Goal: Information Seeking & Learning: Compare options

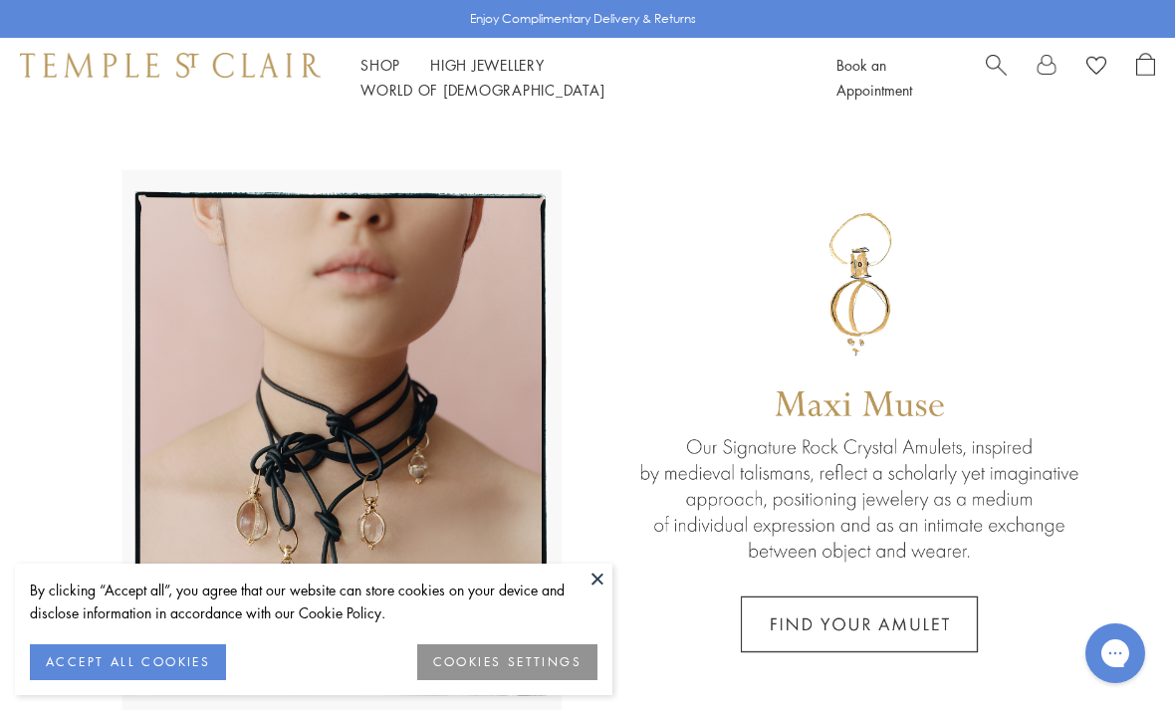
click at [189, 661] on button "ACCEPT ALL COOKIES" at bounding box center [128, 662] width 196 height 36
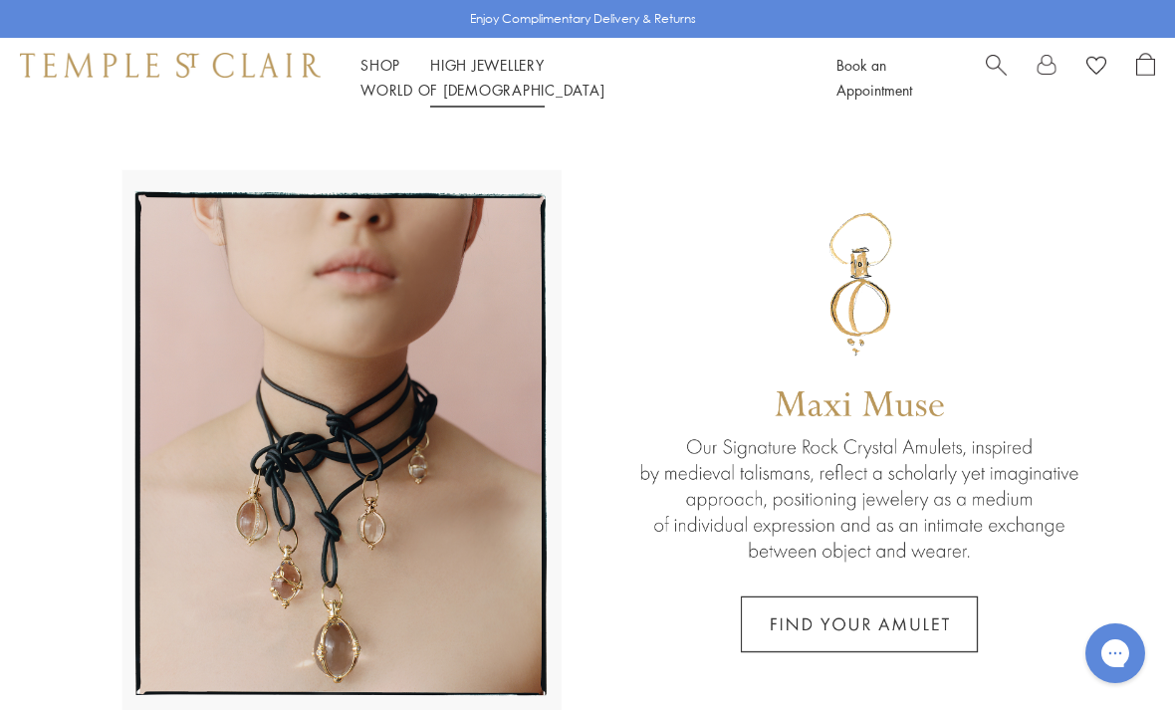
click at [495, 75] on link "High Jewellery High Jewellery" at bounding box center [487, 65] width 114 height 20
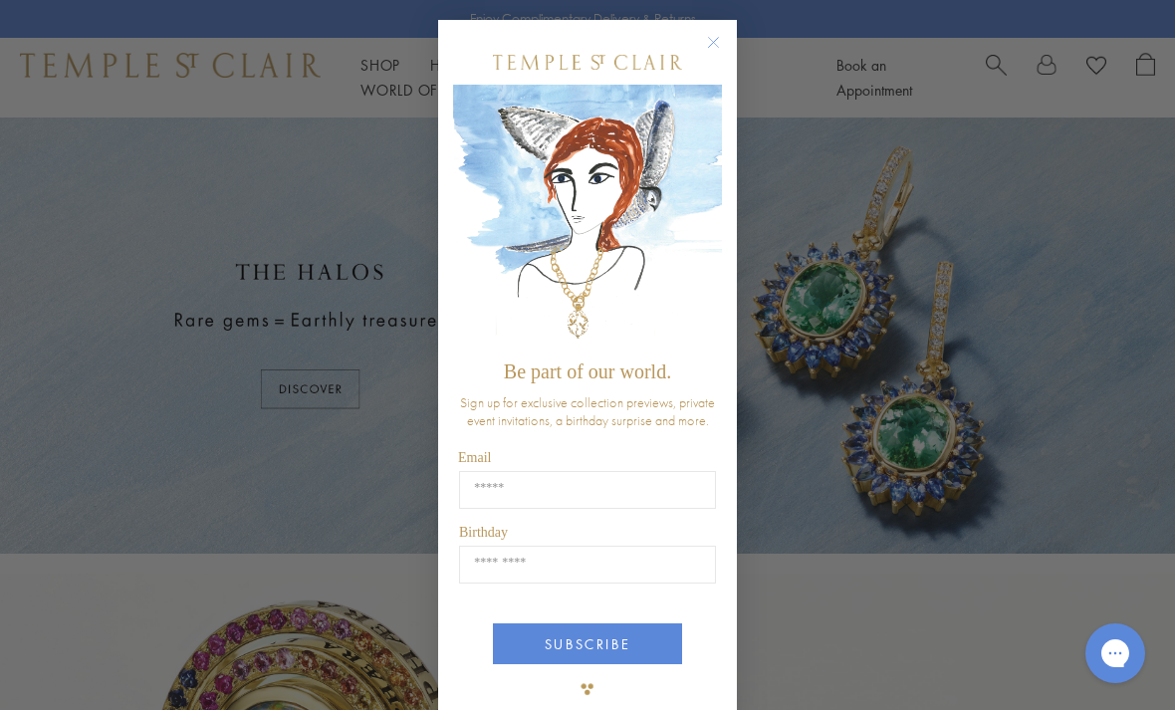
click at [713, 36] on circle "Close dialog" at bounding box center [714, 43] width 24 height 24
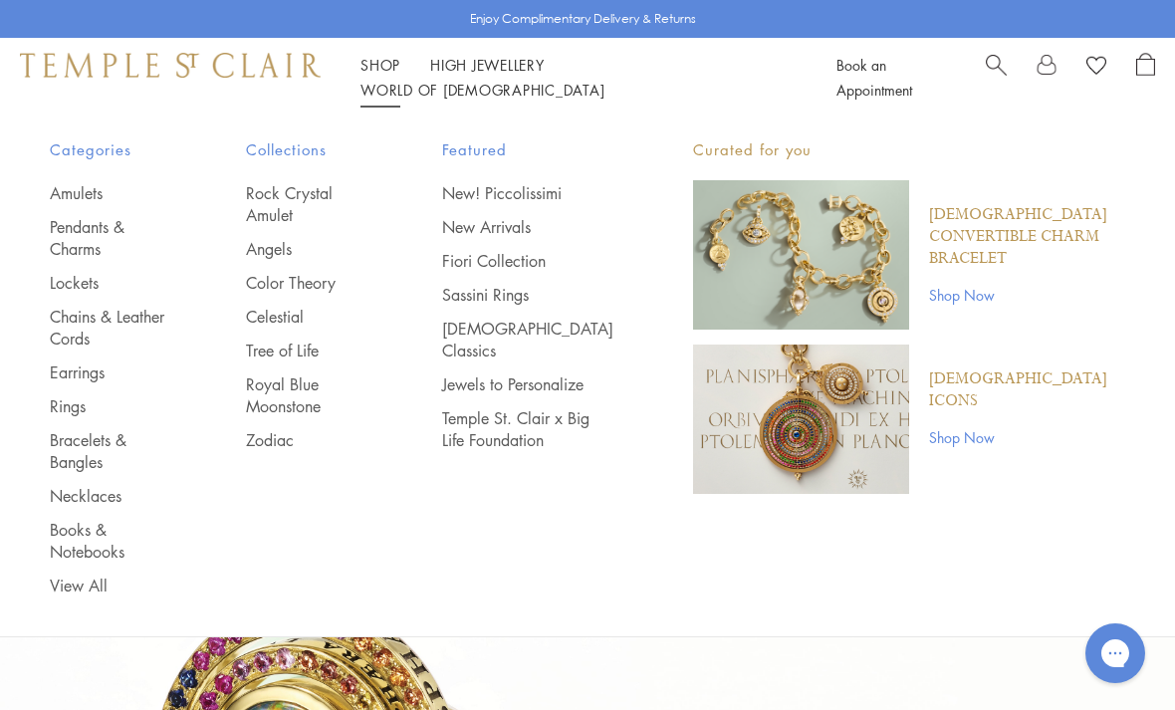
click at [67, 403] on link "Rings" at bounding box center [108, 406] width 116 height 22
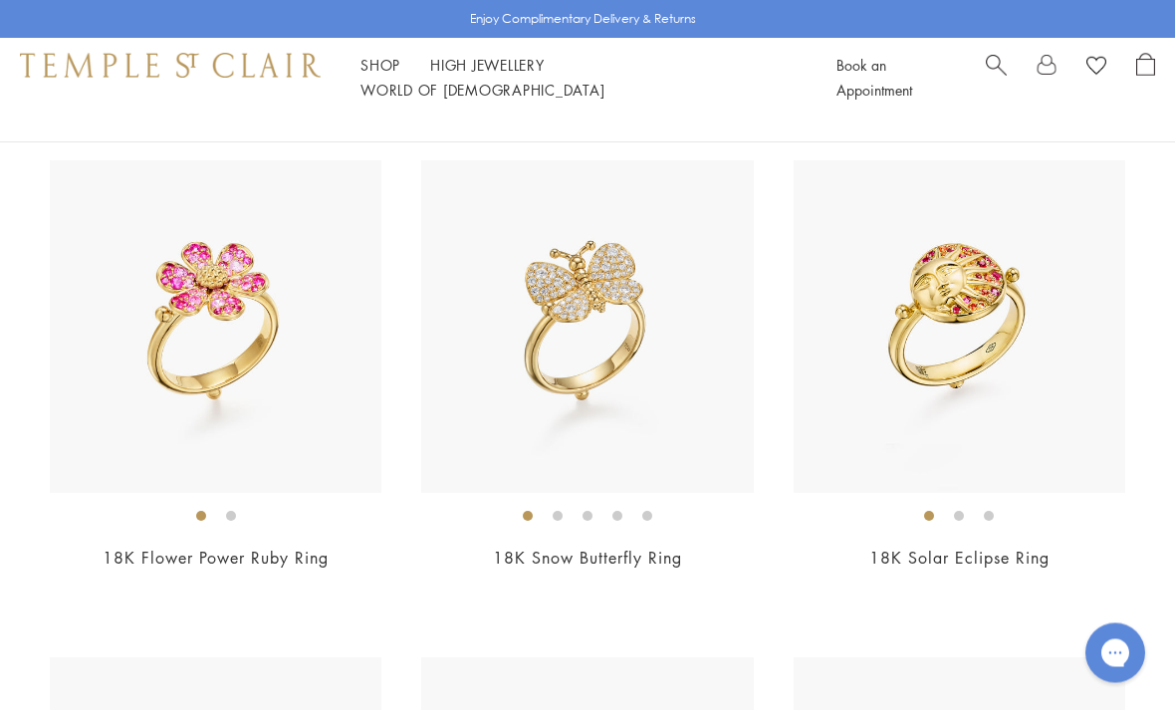
scroll to position [3181, 0]
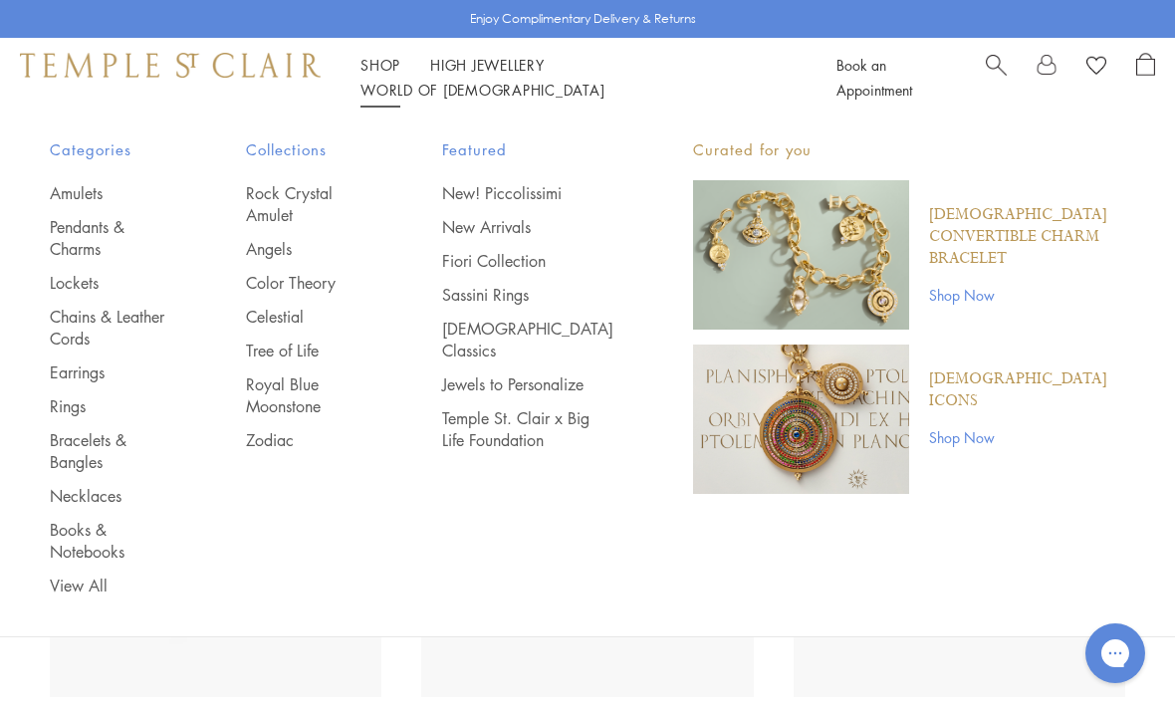
click at [96, 374] on link "Earrings" at bounding box center [108, 372] width 116 height 22
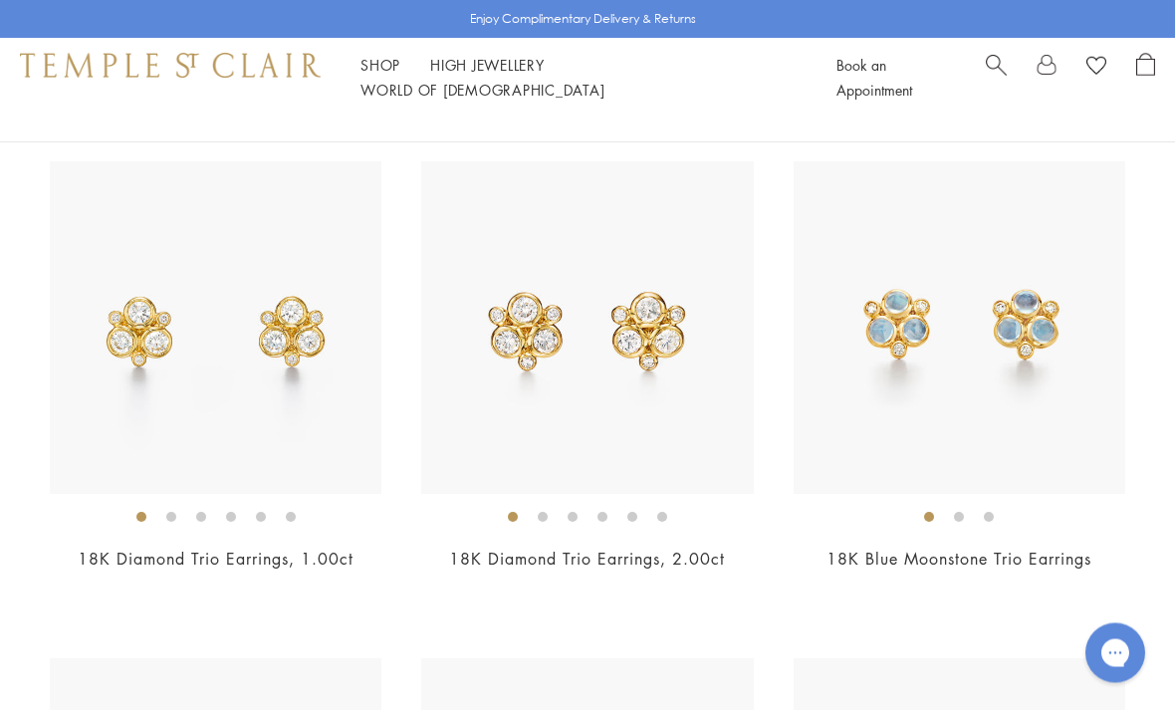
scroll to position [1196, 0]
click at [1035, 435] on img at bounding box center [959, 327] width 332 height 332
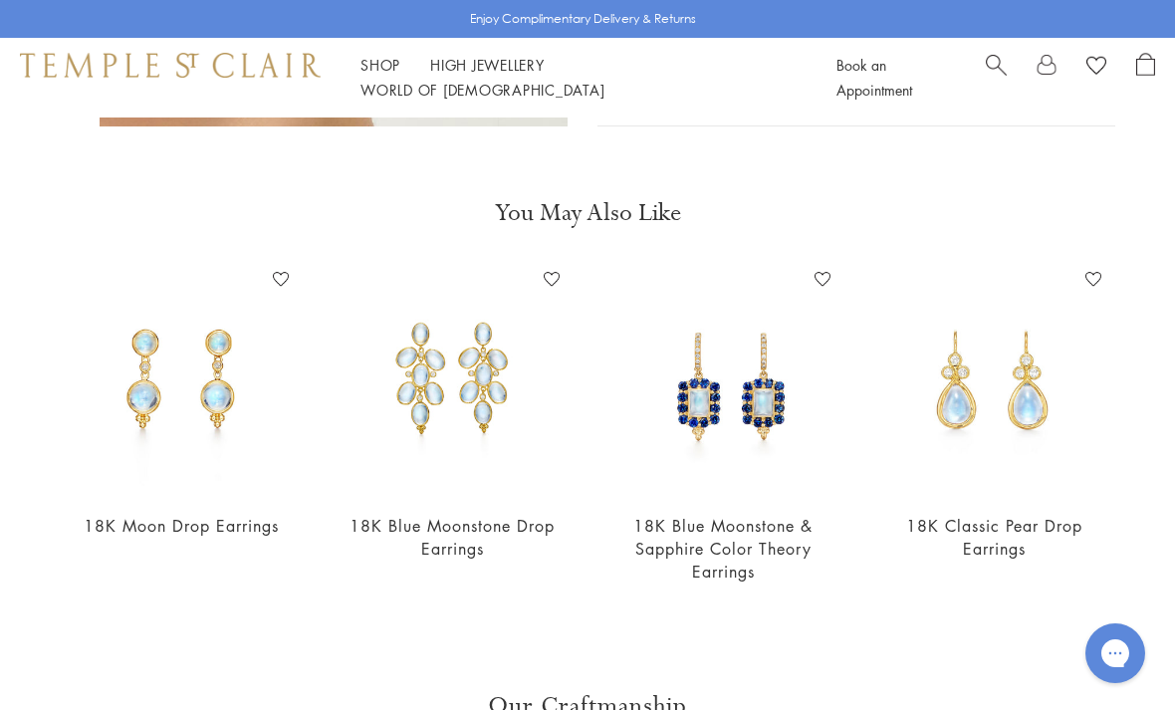
scroll to position [945, 0]
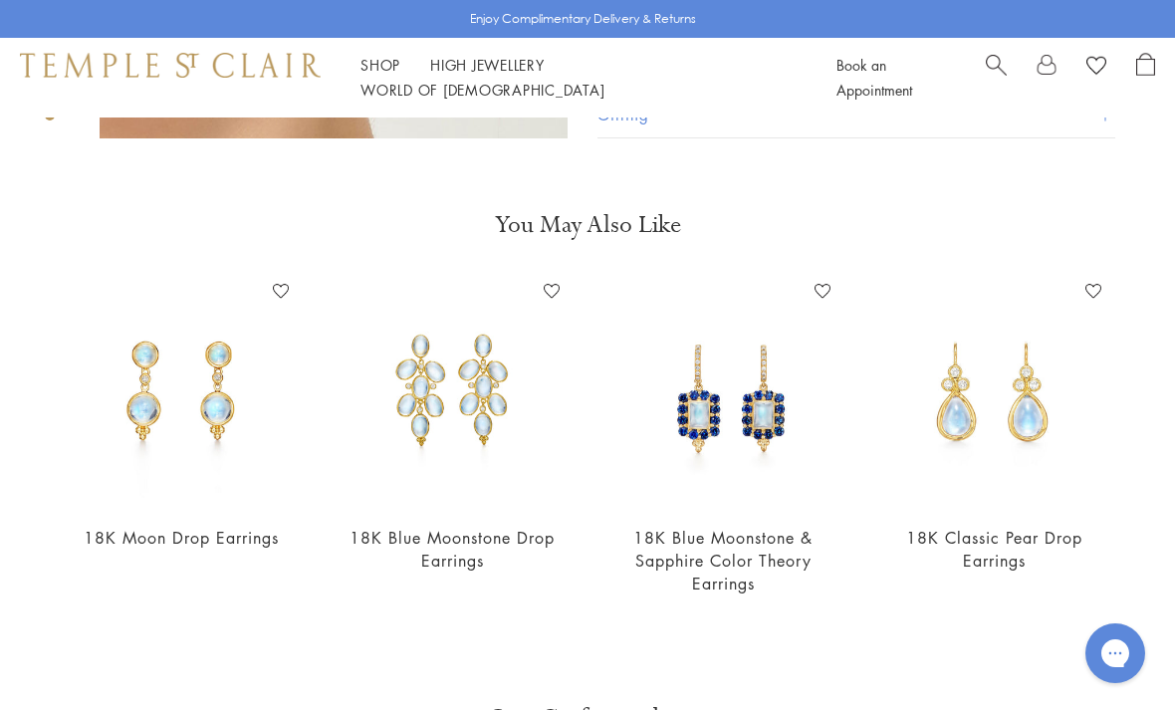
click at [221, 410] on img at bounding box center [181, 391] width 231 height 231
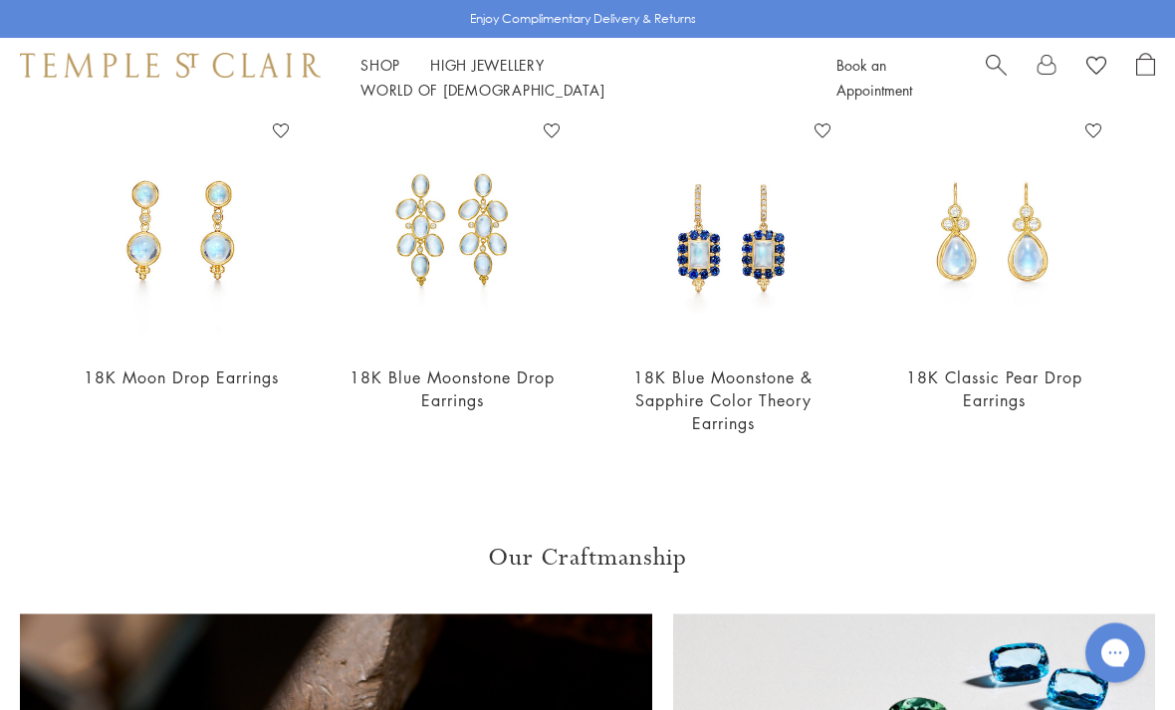
scroll to position [1105, 0]
click at [1046, 307] on img at bounding box center [993, 230] width 231 height 231
click at [792, 331] on img at bounding box center [722, 230] width 231 height 231
